Goal: Navigation & Orientation: Find specific page/section

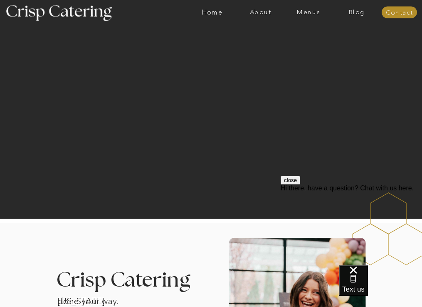
click at [212, 13] on nav "Home" at bounding box center [212, 12] width 48 height 7
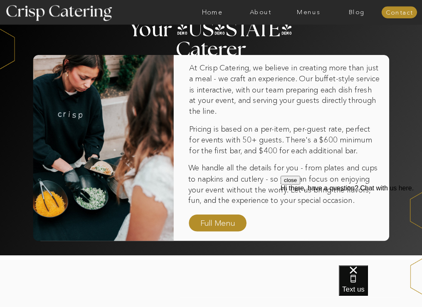
scroll to position [425, 0]
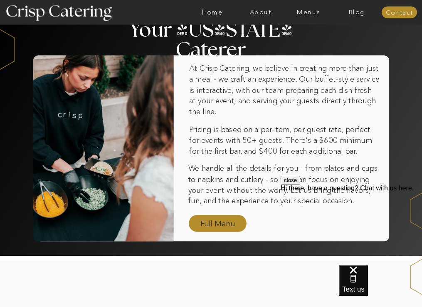
click at [216, 223] on nav "Full Menu" at bounding box center [218, 224] width 41 height 12
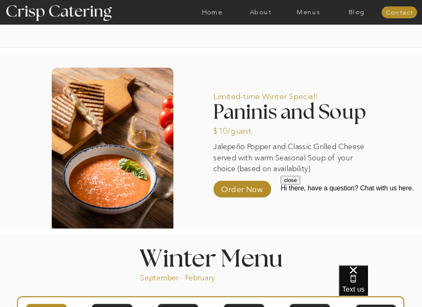
scroll to position [555, 0]
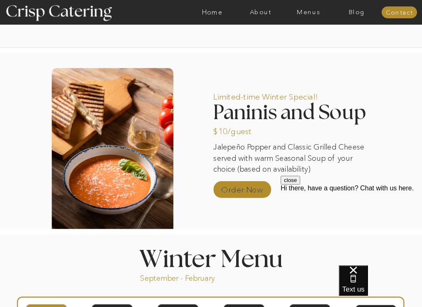
click at [237, 196] on p "Order Now" at bounding box center [242, 187] width 47 height 20
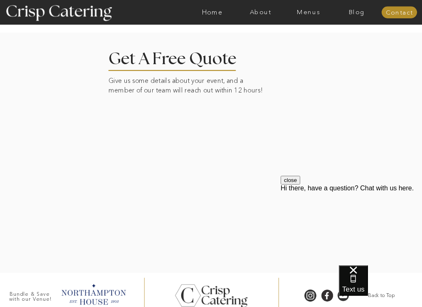
scroll to position [1602, 0]
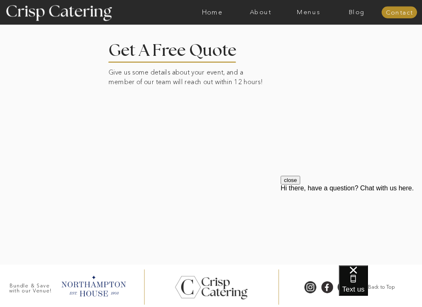
click at [367, 134] on div at bounding box center [211, 144] width 490 height 240
click at [69, 202] on div at bounding box center [211, 144] width 490 height 240
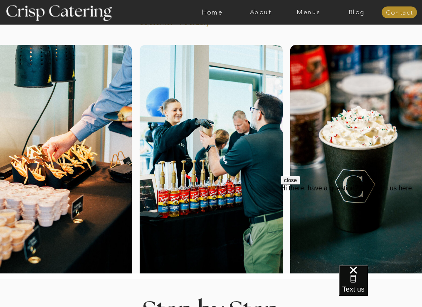
scroll to position [0, 0]
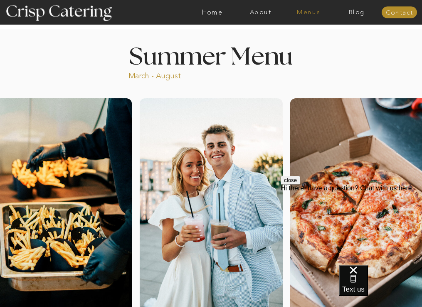
click at [315, 13] on nav "Menus" at bounding box center [309, 12] width 48 height 7
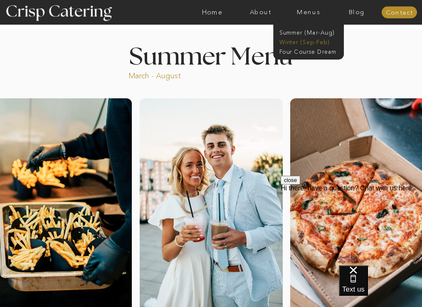
click at [309, 39] on nav "Winter (Sep-Feb)" at bounding box center [309, 41] width 58 height 7
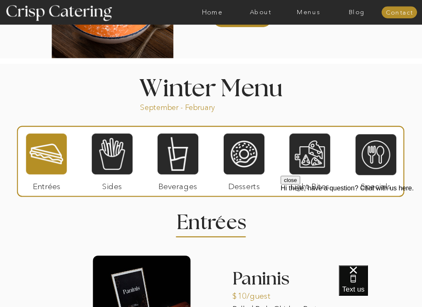
scroll to position [728, 0]
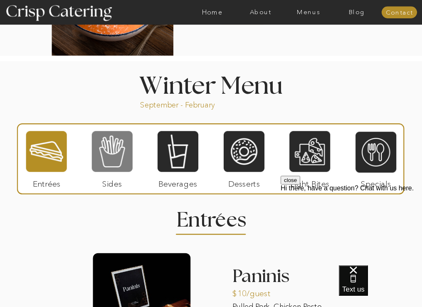
click at [119, 159] on div at bounding box center [112, 151] width 41 height 42
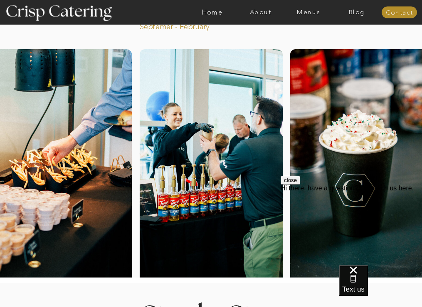
scroll to position [52, 0]
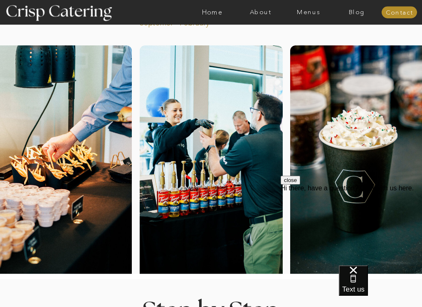
click at [77, 186] on div at bounding box center [60, 161] width 143 height 233
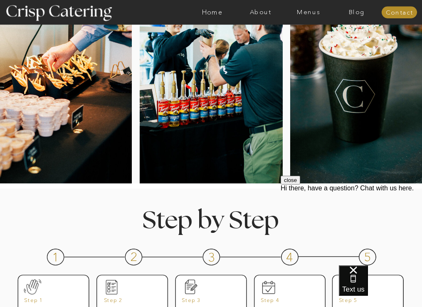
scroll to position [0, 0]
